Goal: Information Seeking & Learning: Learn about a topic

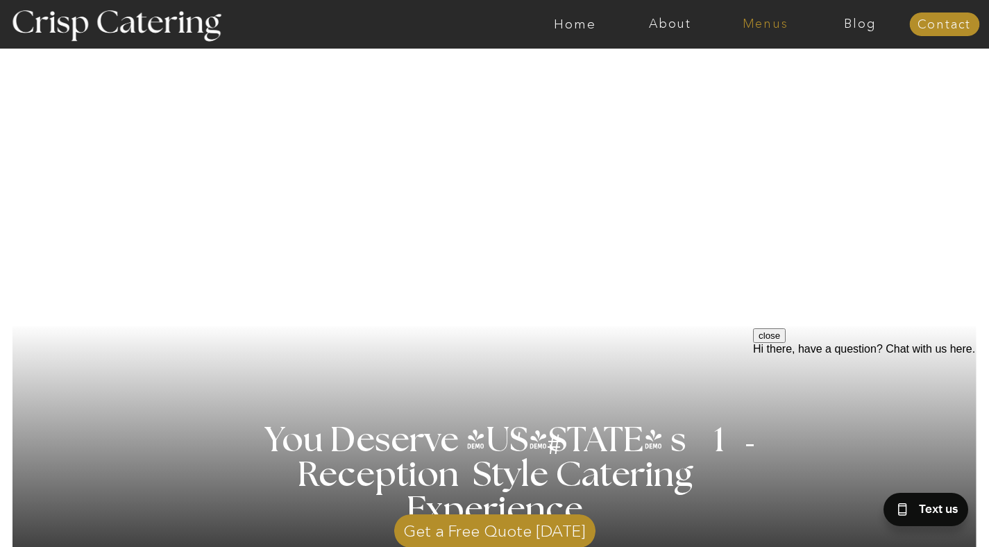
click at [774, 24] on nav "Menus" at bounding box center [764, 24] width 95 height 14
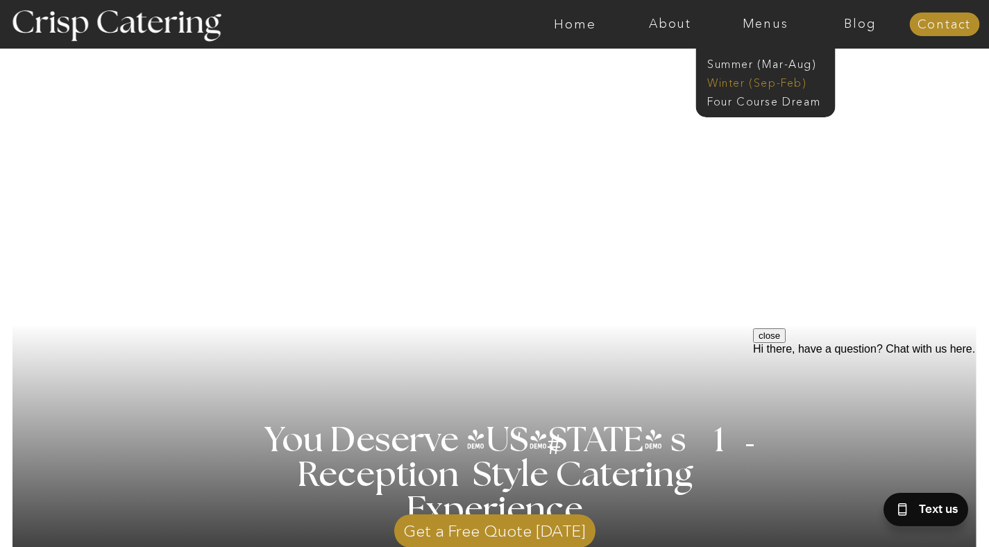
click at [785, 82] on nav "Winter (Sep-Feb)" at bounding box center [764, 81] width 114 height 13
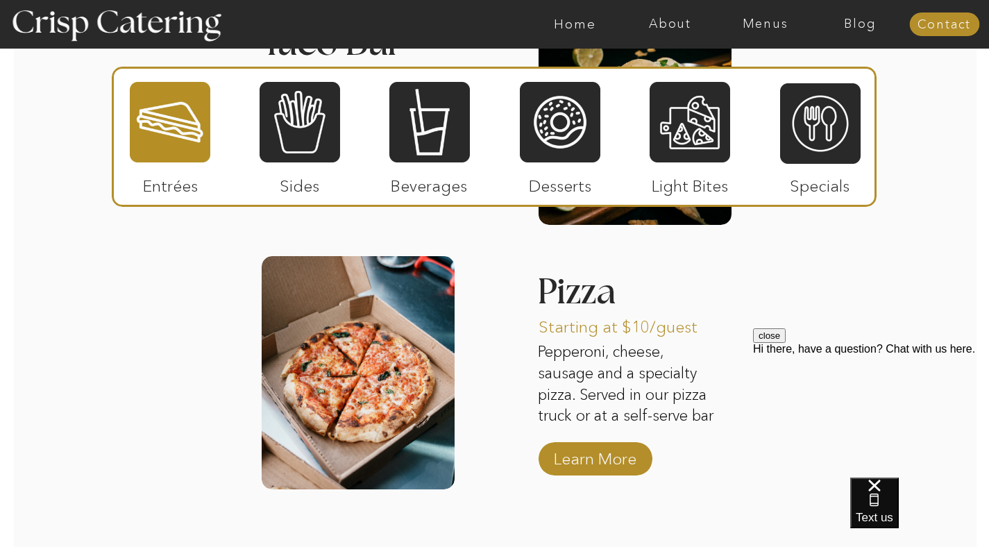
scroll to position [2178, 0]
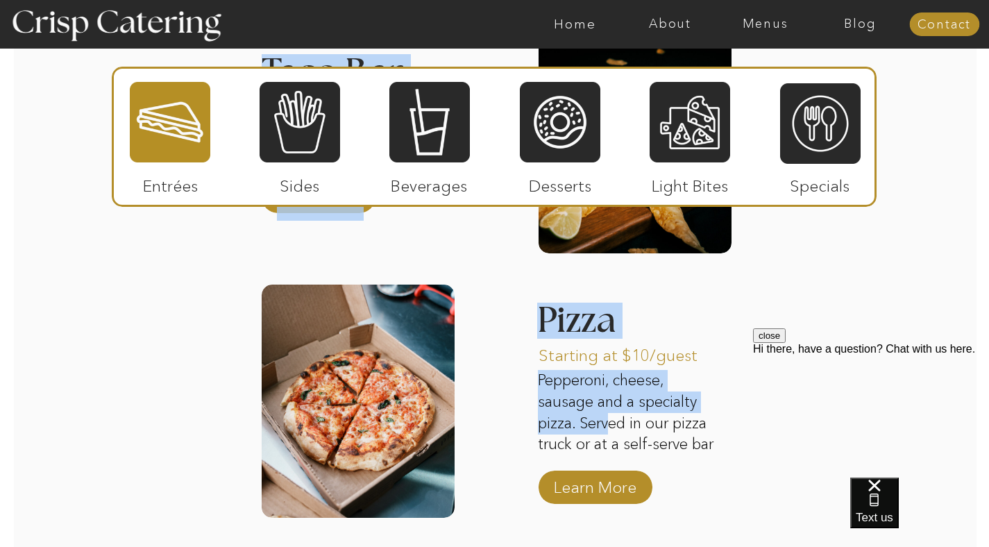
drag, startPoint x: 535, startPoint y: 356, endPoint x: 606, endPoint y: 426, distance: 100.1
click at [606, 426] on p "Pepperoni, cheese, sausage and a specialty pizza. Served in our pizza truck or …" at bounding box center [630, 412] width 185 height 85
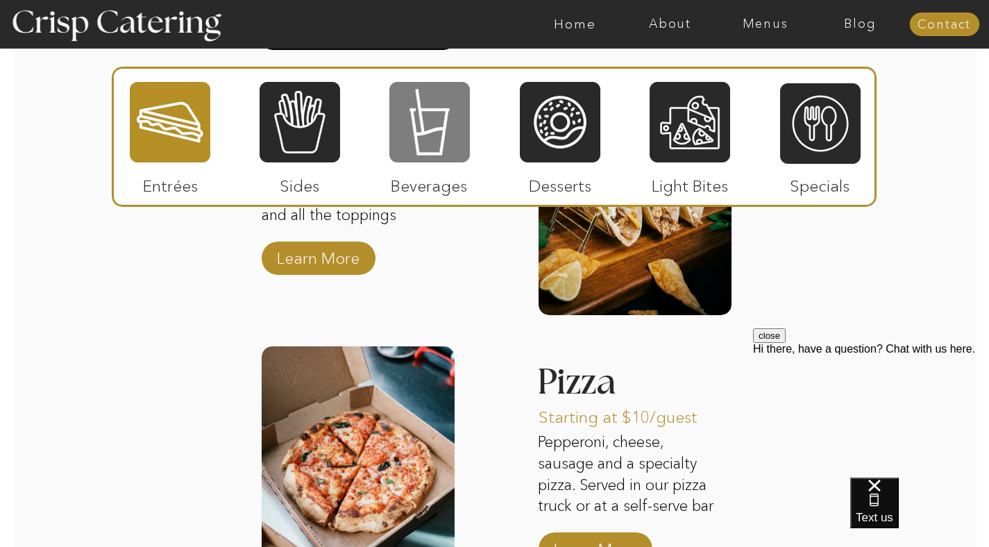
scroll to position [2129, 0]
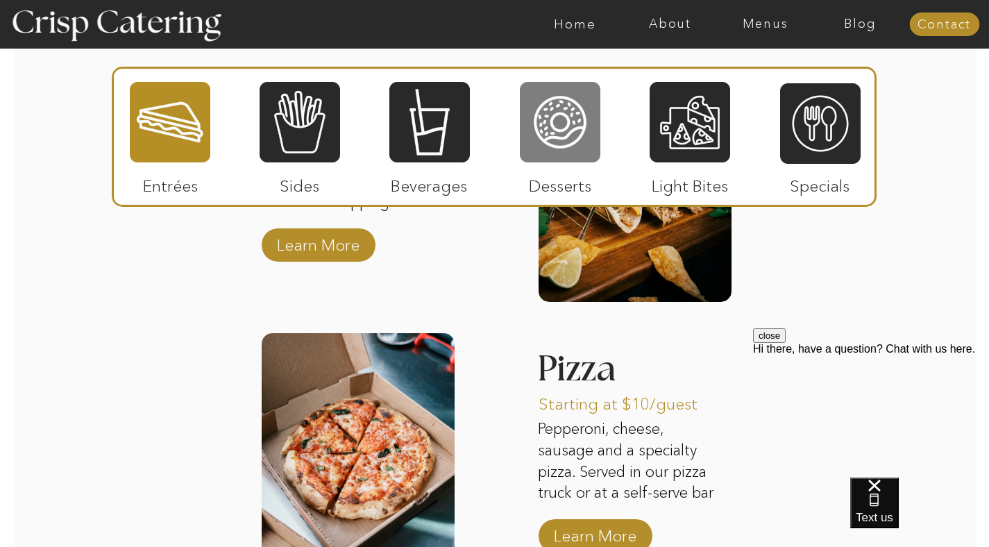
click at [574, 135] on div at bounding box center [560, 121] width 80 height 83
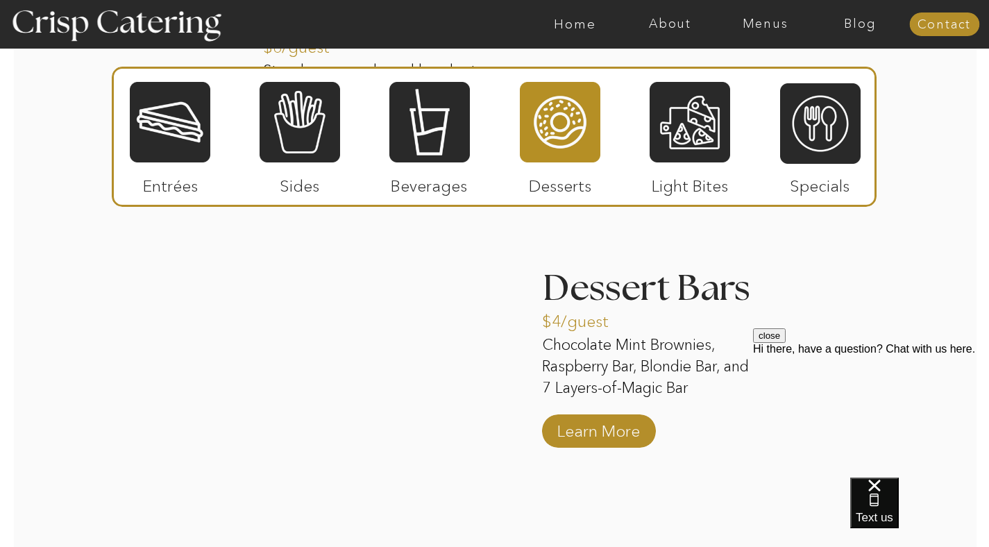
scroll to position [2252, 0]
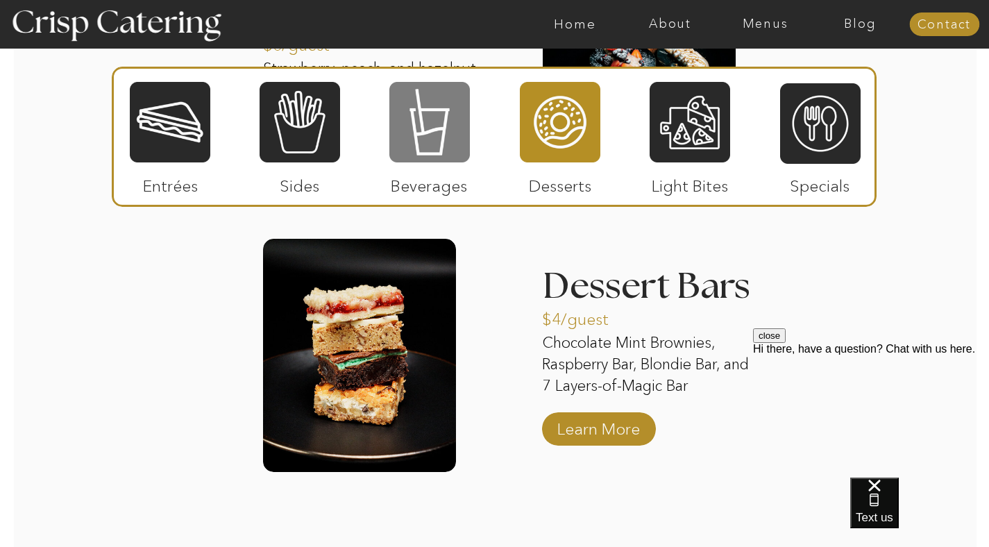
click at [401, 115] on div at bounding box center [429, 121] width 80 height 83
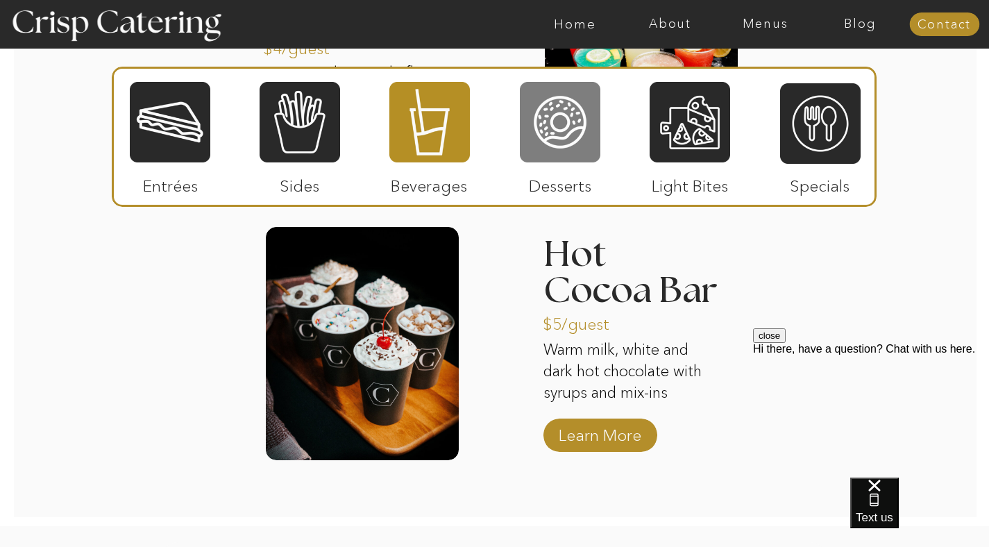
click at [557, 142] on div at bounding box center [560, 121] width 80 height 83
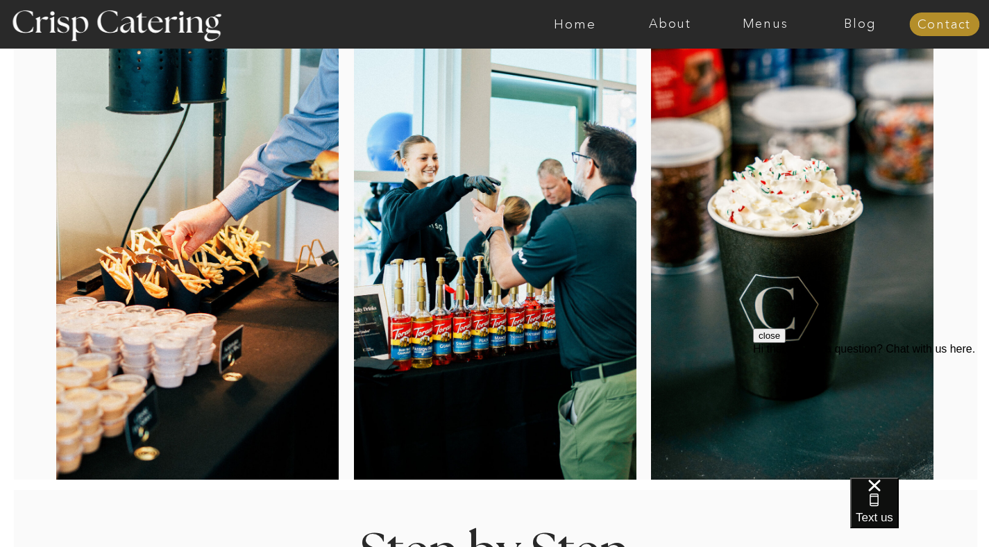
scroll to position [0, 0]
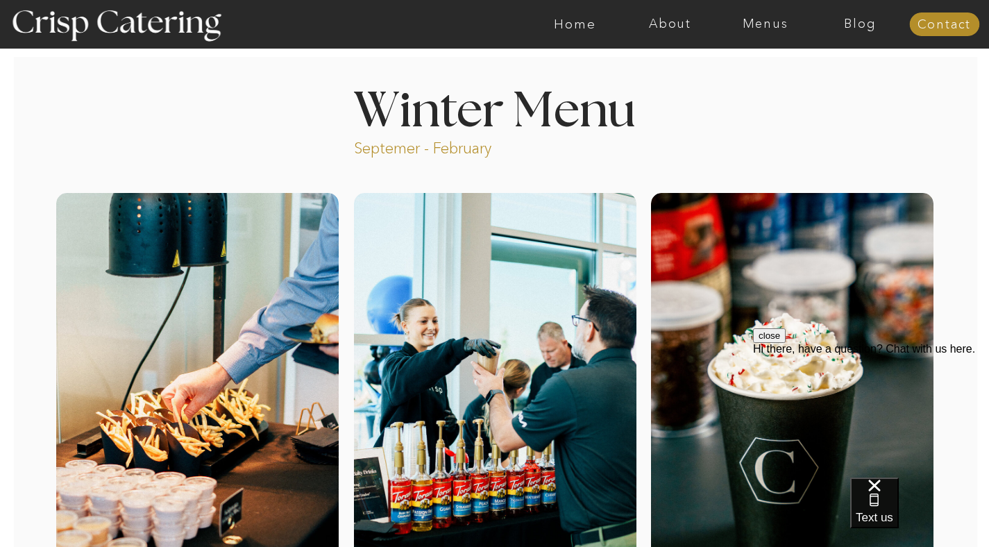
click at [683, 87] on h1 "Winter Menu" at bounding box center [495, 107] width 386 height 41
click at [763, 32] on div at bounding box center [549, 24] width 2200 height 49
click at [769, 26] on nav "Menus" at bounding box center [764, 24] width 95 height 14
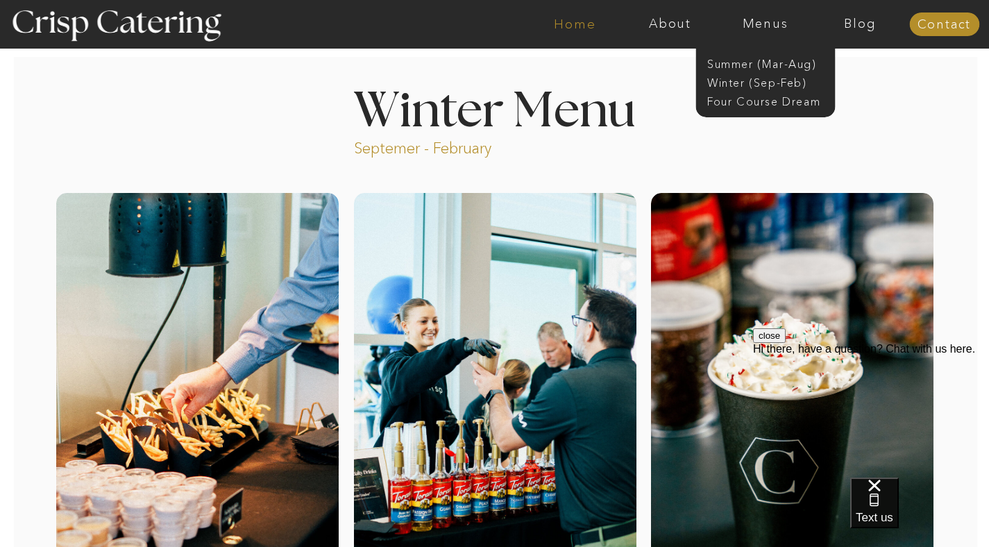
click at [573, 25] on nav "Home" at bounding box center [574, 24] width 95 height 14
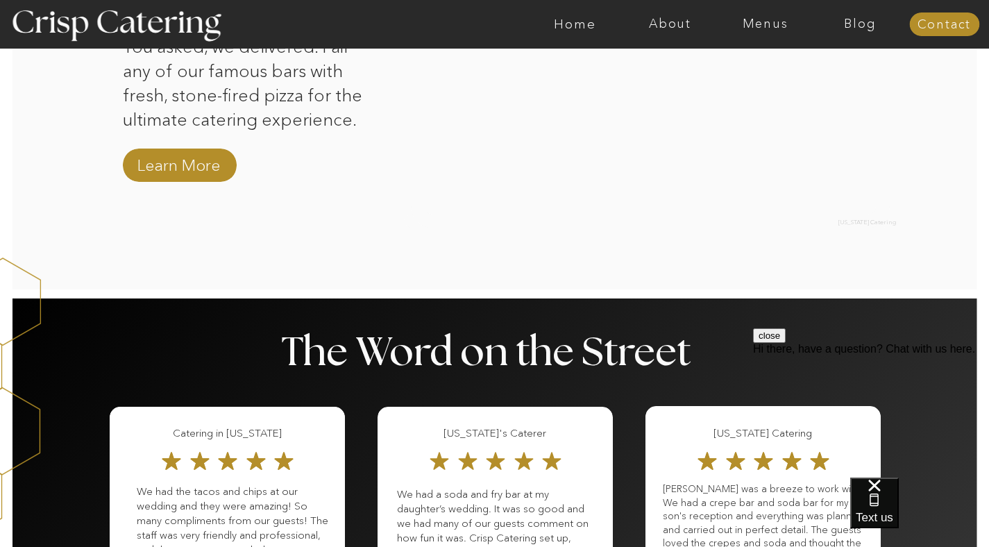
scroll to position [1462, 0]
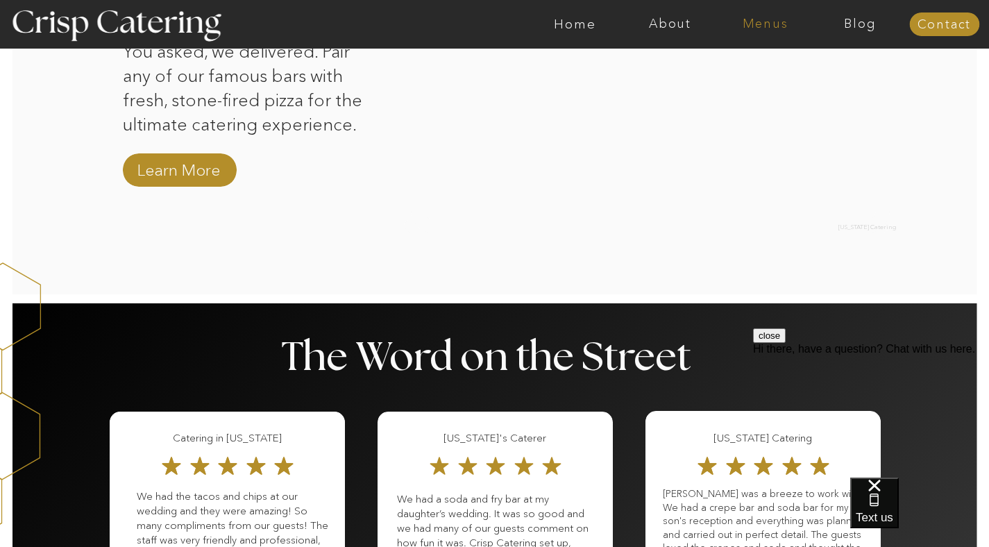
click at [778, 26] on nav "Menus" at bounding box center [764, 24] width 95 height 14
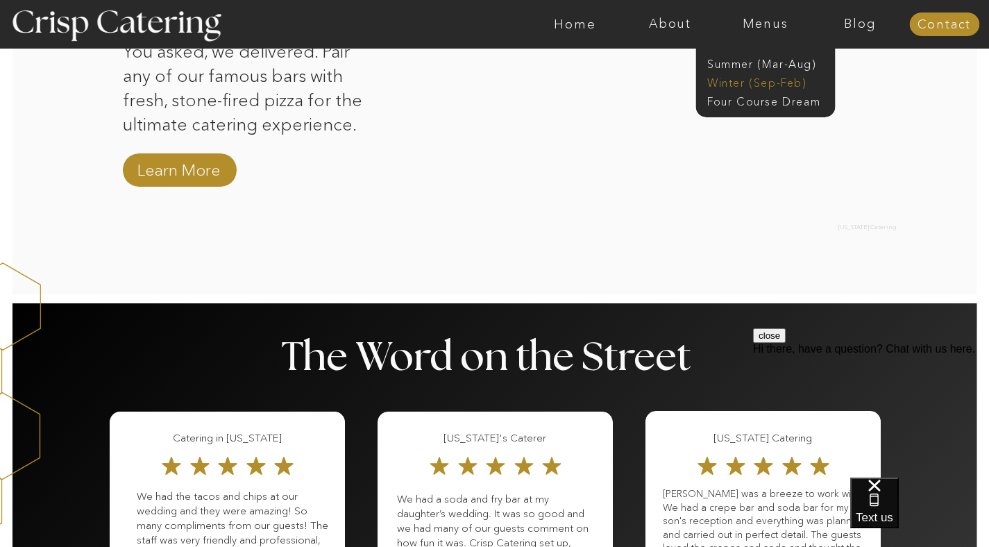
click at [776, 78] on nav "Winter (Sep-Feb)" at bounding box center [764, 81] width 114 height 13
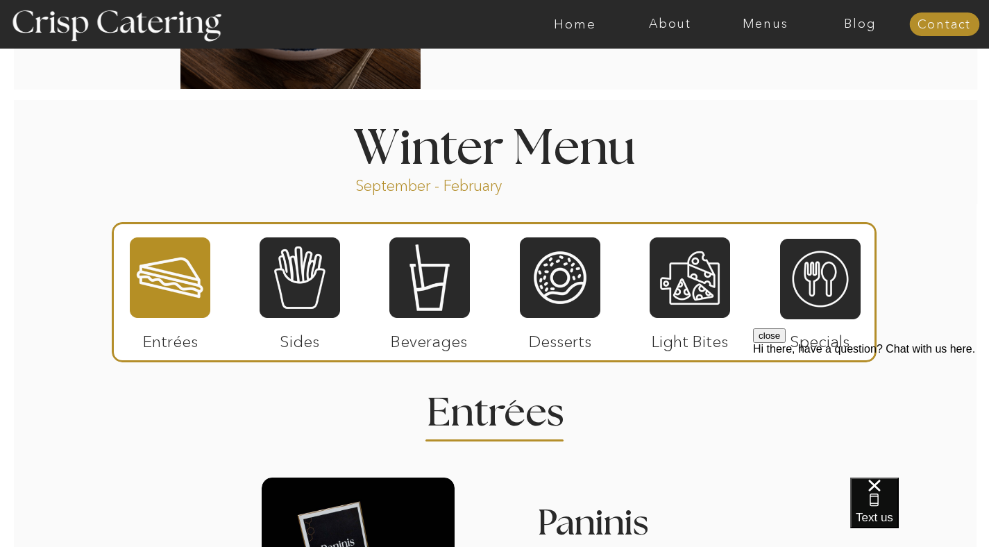
scroll to position [1459, 0]
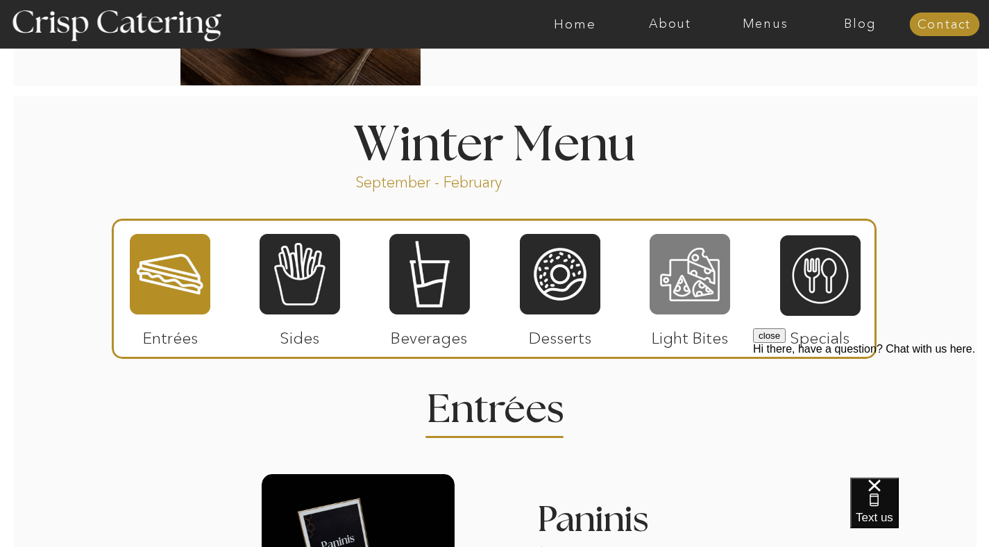
click at [690, 291] on div at bounding box center [689, 273] width 80 height 83
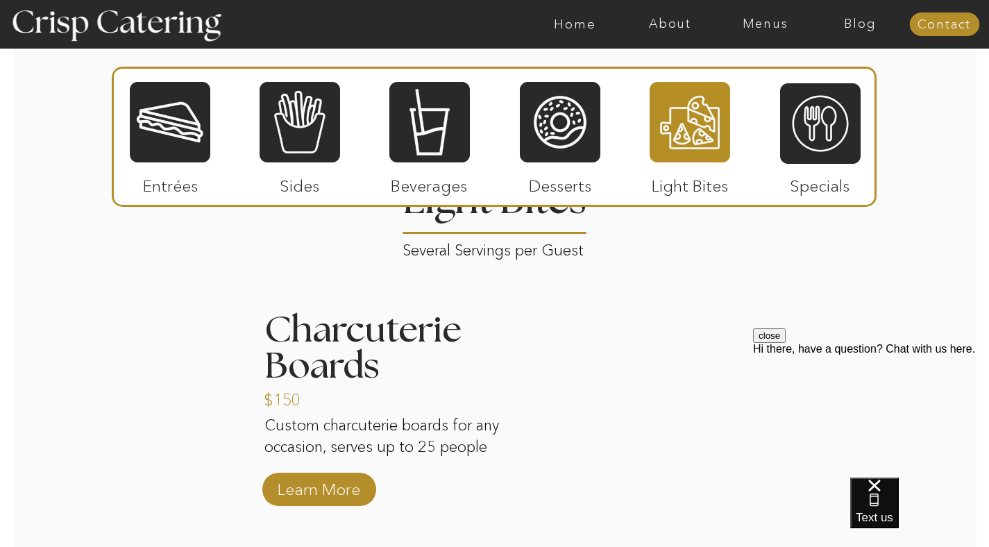
scroll to position [1672, 0]
